Goal: Find specific page/section: Find specific page/section

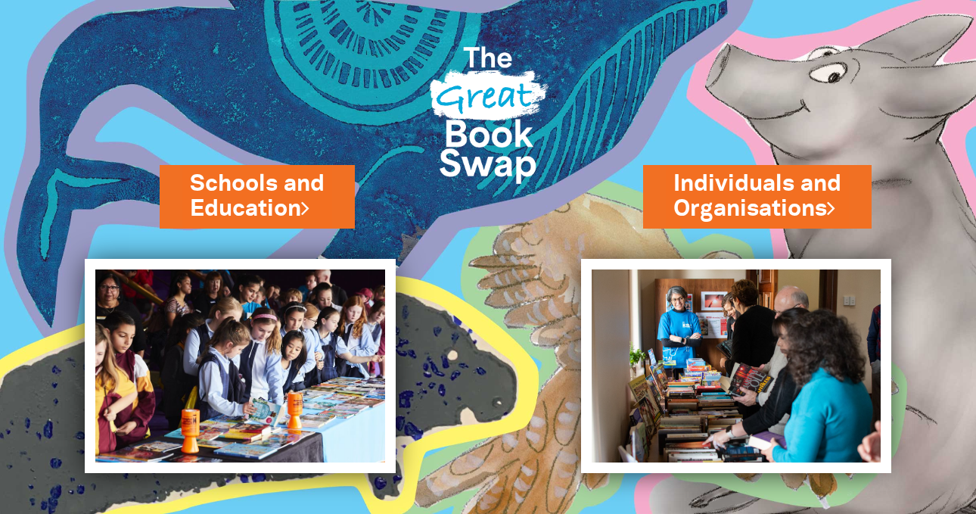
click at [236, 197] on link "Schools and Education" at bounding box center [257, 196] width 135 height 57
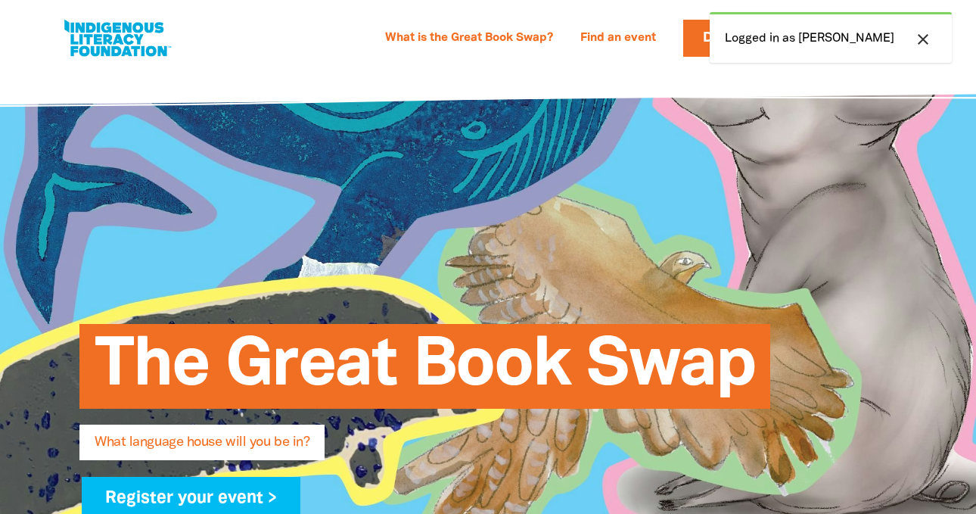
select select "early-learning"
click at [665, 32] on link "Find an event" at bounding box center [618, 38] width 94 height 24
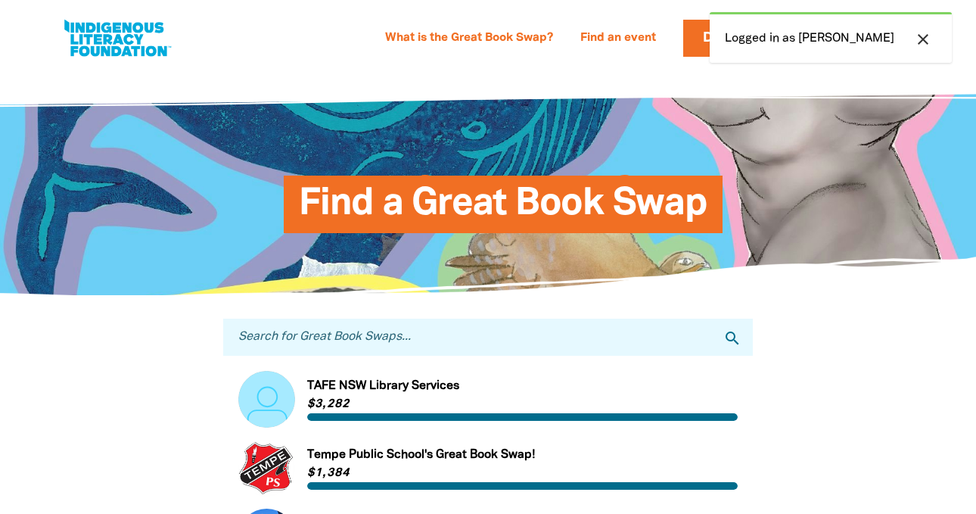
click at [323, 340] on input "Search for Great Book Swaps..." at bounding box center [488, 336] width 530 height 37
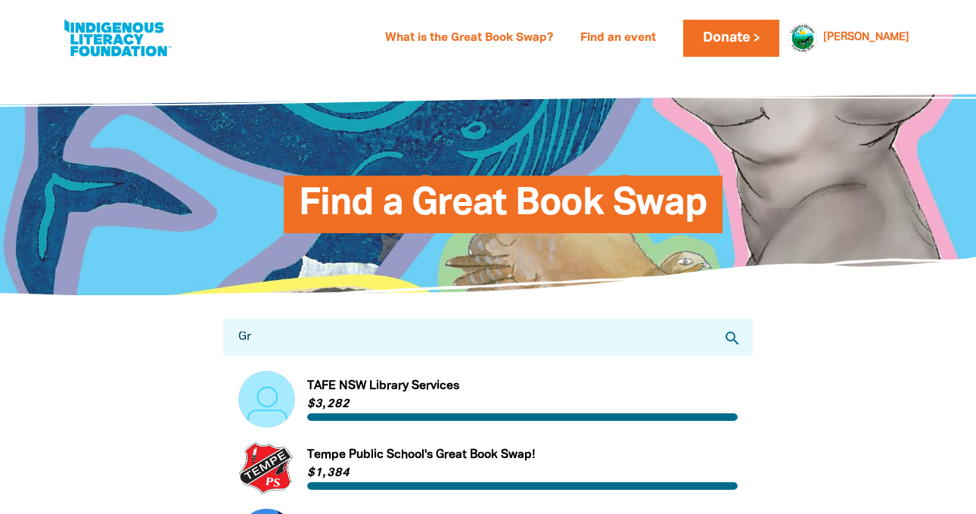
type input "G"
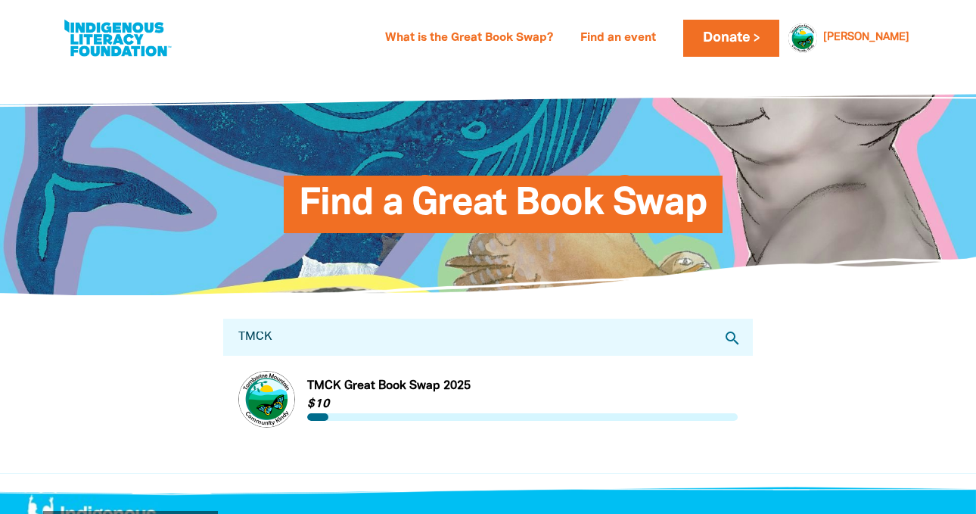
type input "TMCK"
click at [455, 386] on link "Link to TMCK Great Book Swap 2025" at bounding box center [487, 399] width 499 height 57
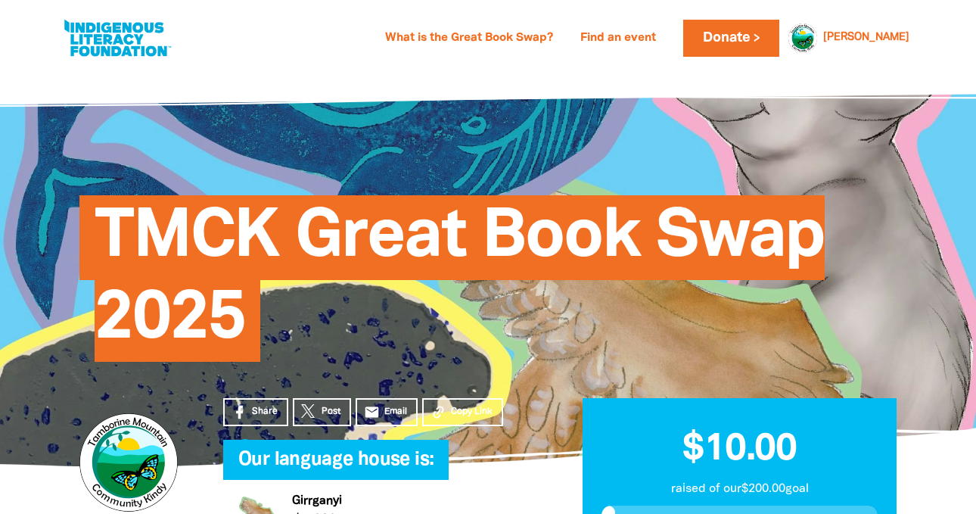
scroll to position [434, 0]
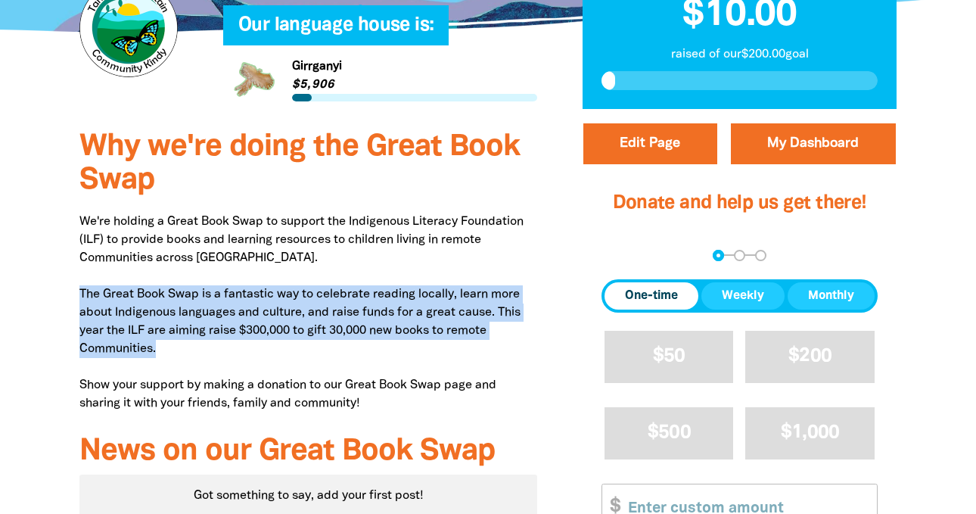
drag, startPoint x: 81, startPoint y: 296, endPoint x: 177, endPoint y: 347, distance: 109.0
click at [177, 347] on p "We're holding a Great Book Swap to support the Indigenous Literacy Foundation (…" at bounding box center [308, 313] width 458 height 200
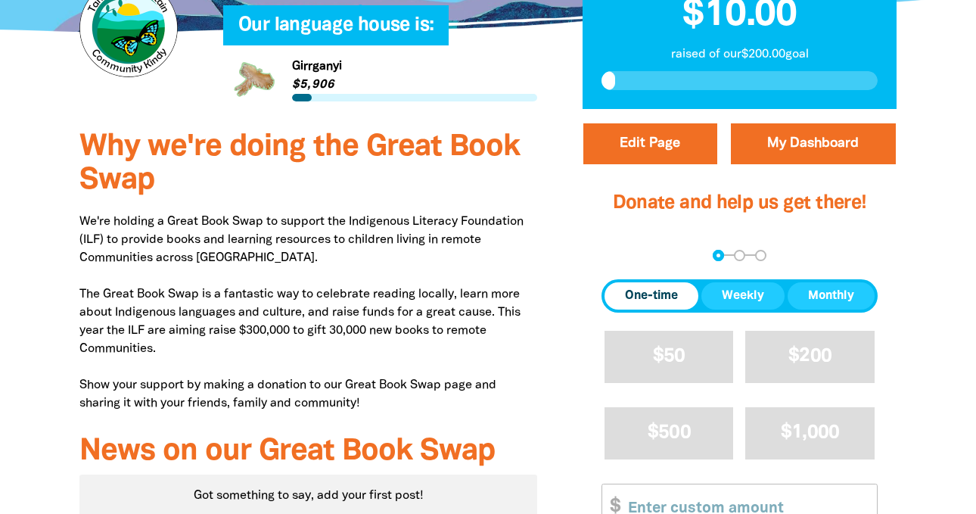
click at [271, 271] on p "We're holding a Great Book Swap to support the Indigenous Literacy Foundation (…" at bounding box center [308, 313] width 458 height 200
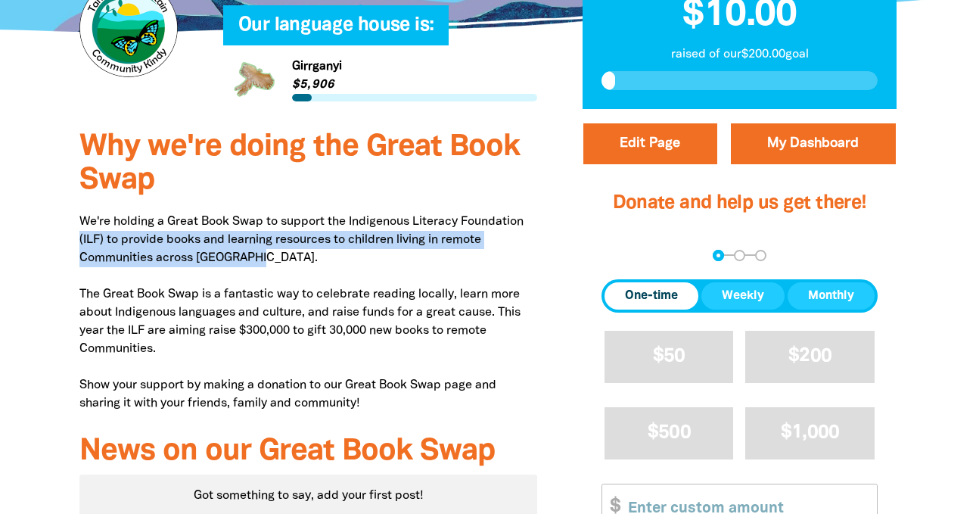
drag, startPoint x: 275, startPoint y: 263, endPoint x: 70, endPoint y: 237, distance: 206.6
click at [70, 237] on div "Why we're doing the Great Book Swap We're holding a Great Book Swap to support …" at bounding box center [308, 428] width 503 height 625
copy p "(ILF) to provide books and learning resources to children living in remote Comm…"
